Goal: Information Seeking & Learning: Learn about a topic

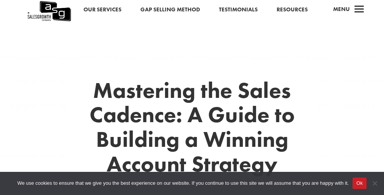
click at [192, 179] on span "We use cookies to ensure that we give you the best experience on our website. I…" at bounding box center [182, 183] width 331 height 8
click at [192, 98] on h1 "Mastering the Sales Cadence: A Guide to Building a Winning Account Strategy" at bounding box center [192, 129] width 250 height 102
click at [352, 184] on button "Ok" at bounding box center [359, 183] width 14 height 11
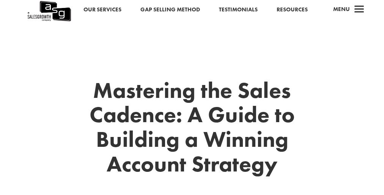
click at [352, 184] on button "Ok" at bounding box center [359, 183] width 14 height 11
click at [192, 98] on h1 "Mastering the Sales Cadence: A Guide to Building a Winning Account Strategy" at bounding box center [192, 129] width 250 height 102
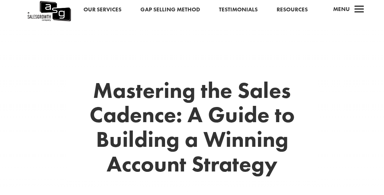
click at [192, 98] on h1 "Mastering the Sales Cadence: A Guide to Building a Winning Account Strategy" at bounding box center [192, 129] width 250 height 102
